Goal: Check status: Check status

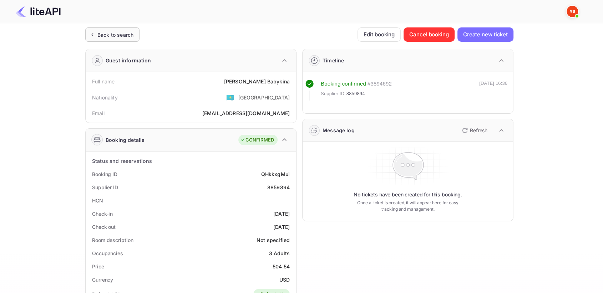
click at [118, 41] on div "Back to search" at bounding box center [112, 34] width 54 height 14
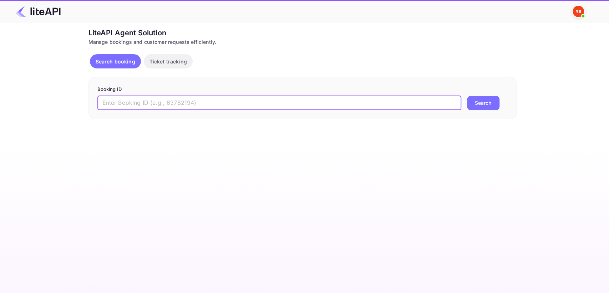
click at [260, 105] on input "text" at bounding box center [279, 103] width 364 height 14
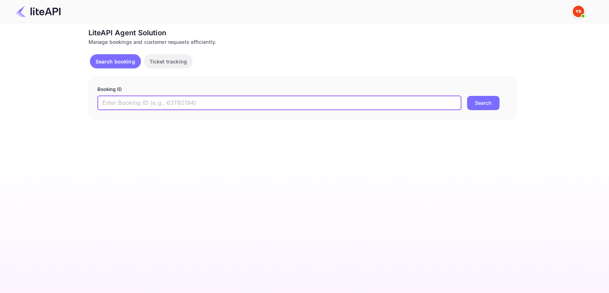
paste input "8877547"
type input "8877547"
click at [474, 101] on button "Search" at bounding box center [483, 103] width 32 height 14
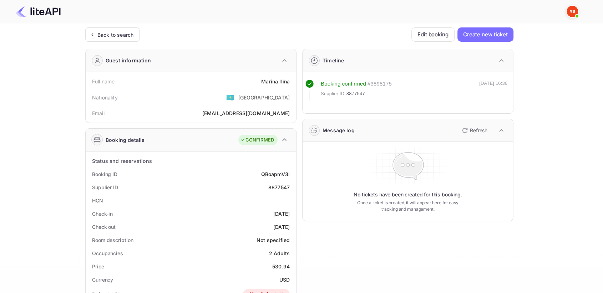
click at [282, 185] on div "8877547" at bounding box center [278, 187] width 21 height 7
copy div "8877547"
drag, startPoint x: 265, startPoint y: 79, endPoint x: 290, endPoint y: 78, distance: 25.0
click at [290, 78] on div "Full name [PERSON_NAME]" at bounding box center [190, 81] width 205 height 13
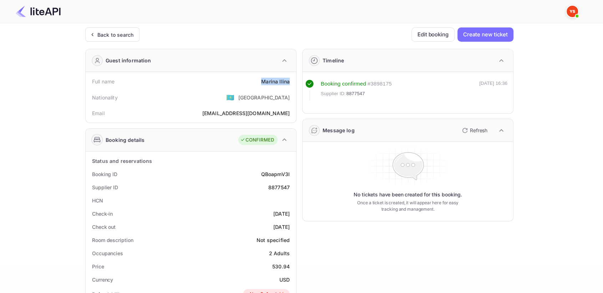
copy div "[PERSON_NAME]"
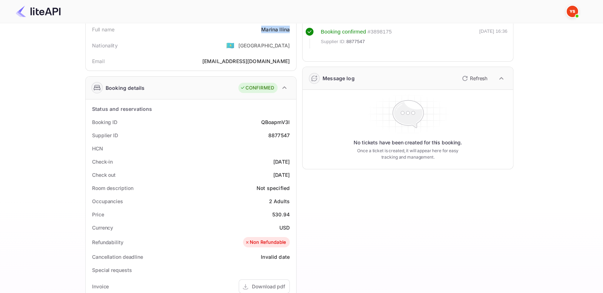
scroll to position [79, 0]
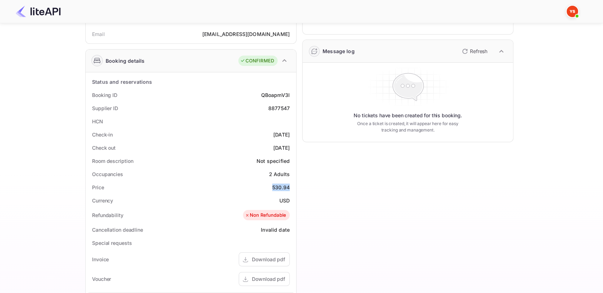
drag, startPoint x: 273, startPoint y: 186, endPoint x: 290, endPoint y: 186, distance: 16.4
click at [290, 186] on div "Price 530.94" at bounding box center [190, 187] width 205 height 13
copy div "530.94"
